Goal: Use online tool/utility: Utilize a website feature to perform a specific function

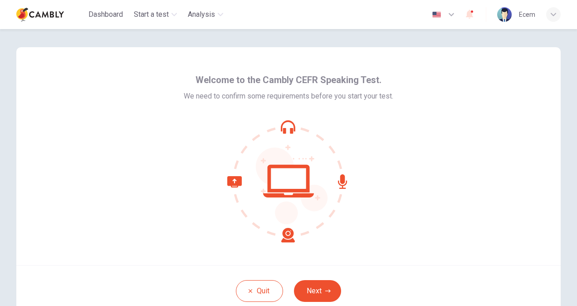
drag, startPoint x: 315, startPoint y: 290, endPoint x: 269, endPoint y: 266, distance: 51.1
click at [315, 289] on button "Next" at bounding box center [317, 291] width 47 height 22
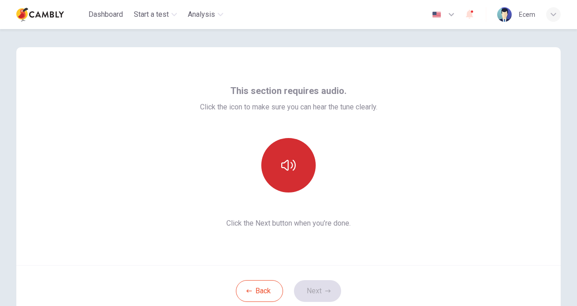
click at [299, 169] on button "button" at bounding box center [288, 165] width 54 height 54
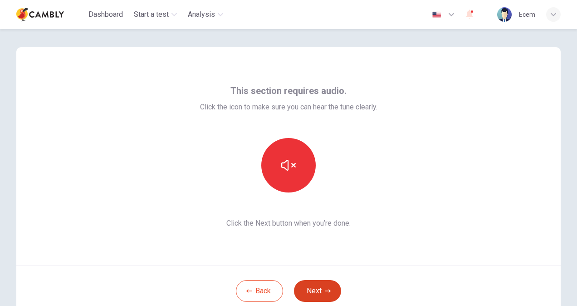
click at [316, 290] on button "Next" at bounding box center [317, 291] width 47 height 22
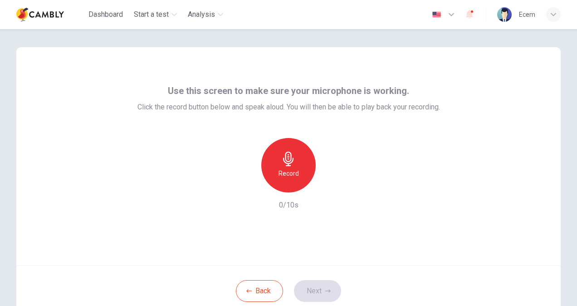
click at [288, 174] on h6 "Record" at bounding box center [288, 173] width 20 height 11
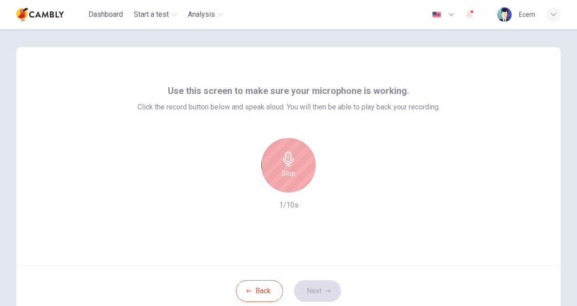
click at [286, 170] on h6 "Stop" at bounding box center [289, 173] width 14 height 11
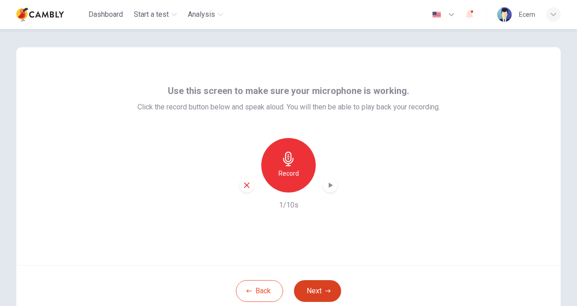
click at [322, 287] on button "Next" at bounding box center [317, 291] width 47 height 22
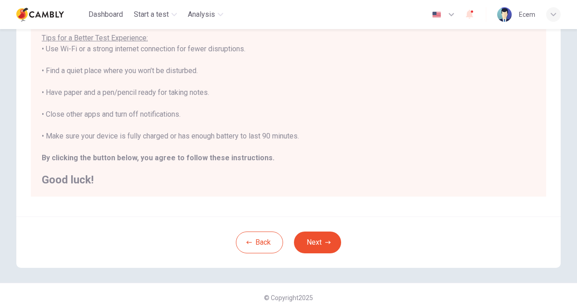
scroll to position [170, 0]
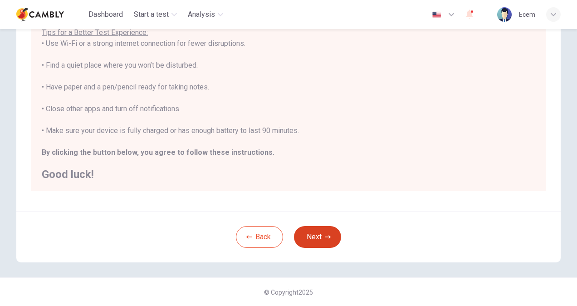
click at [307, 235] on button "Next" at bounding box center [317, 237] width 47 height 22
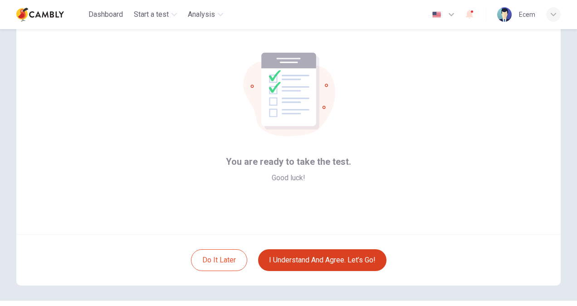
scroll to position [45, 0]
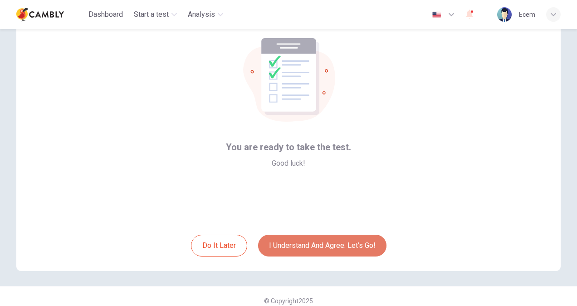
click at [318, 249] on button "I understand and agree. Let’s go!" at bounding box center [322, 245] width 128 height 22
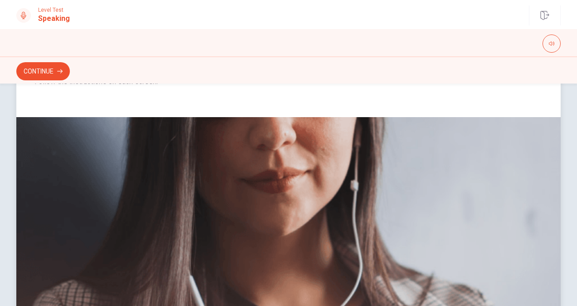
scroll to position [12, 0]
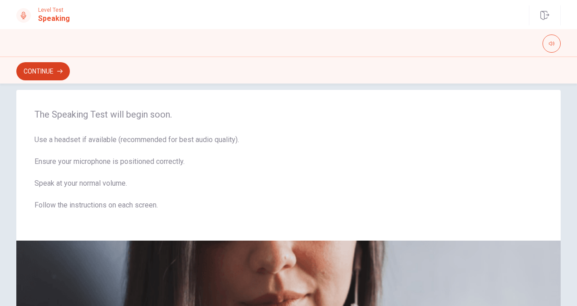
click at [46, 69] on button "Continue" at bounding box center [43, 71] width 54 height 18
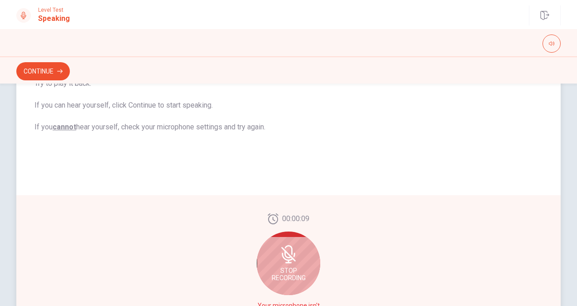
scroll to position [193, 0]
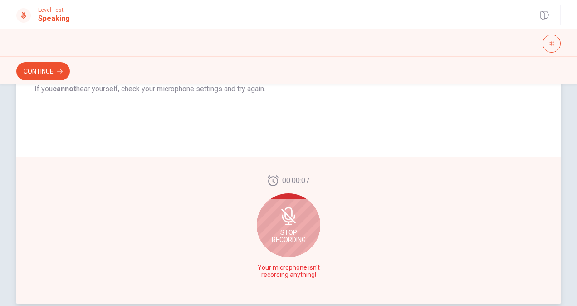
click at [290, 219] on icon at bounding box center [287, 218] width 11 height 8
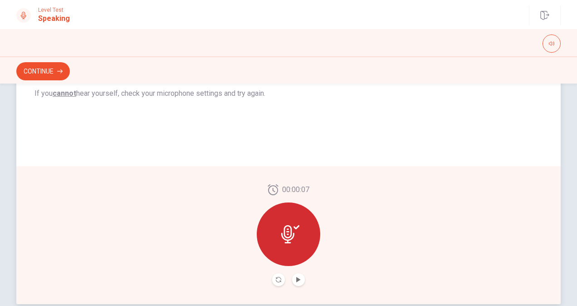
scroll to position [198, 0]
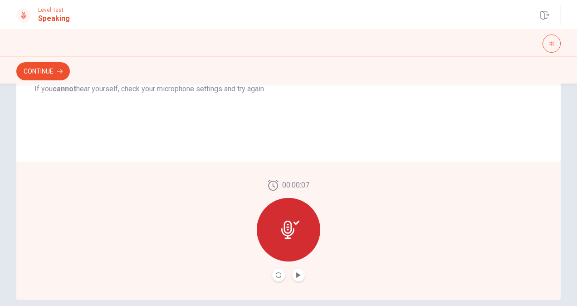
click at [296, 278] on button "Play Audio" at bounding box center [298, 274] width 13 height 13
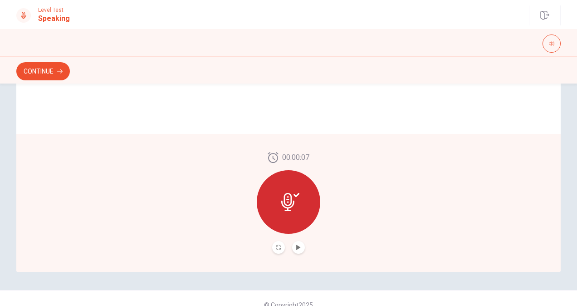
scroll to position [239, 0]
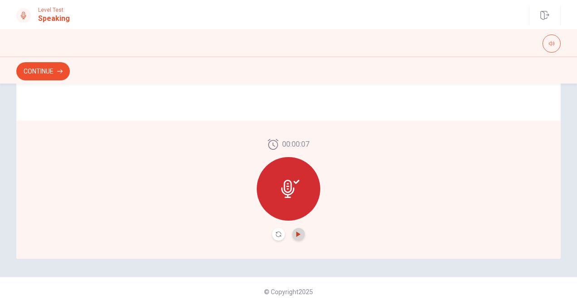
click at [297, 234] on icon "Play Audio" at bounding box center [298, 233] width 4 height 5
click at [277, 236] on icon "Record Again" at bounding box center [278, 233] width 5 height 5
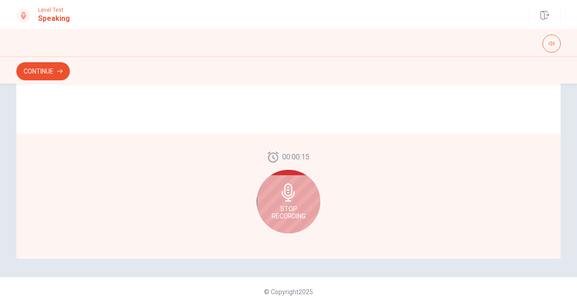
click at [287, 210] on span "Stop Recording" at bounding box center [289, 212] width 34 height 15
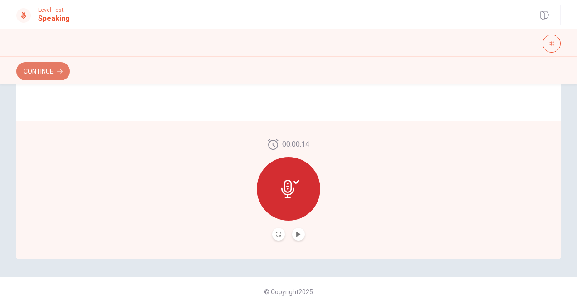
click at [48, 69] on button "Continue" at bounding box center [43, 71] width 54 height 18
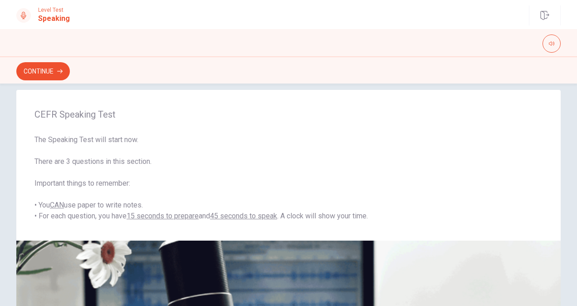
scroll to position [0, 0]
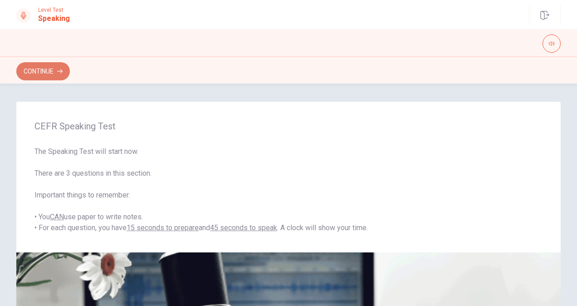
click at [36, 63] on button "Continue" at bounding box center [43, 71] width 54 height 18
